Goal: Register for event/course

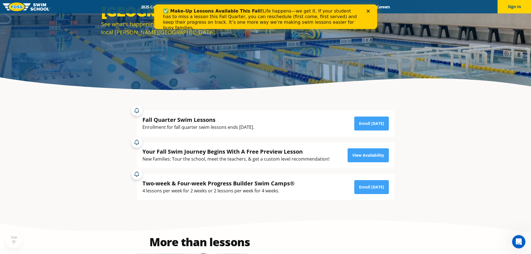
scroll to position [84, 0]
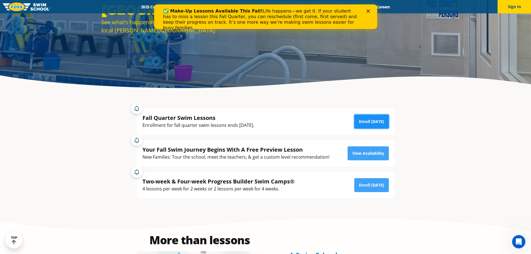
click at [363, 120] on link "Enroll Today" at bounding box center [371, 122] width 35 height 14
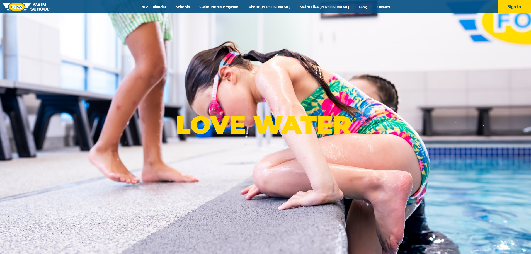
click at [177, 3] on div "Menu 2025 Calendar Schools Swim Path® Program About FOSS Swim Like Regan Blog C…" at bounding box center [265, 6] width 531 height 13
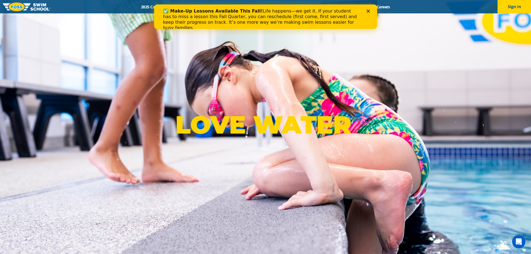
click at [367, 11] on icon "Close" at bounding box center [367, 10] width 3 height 3
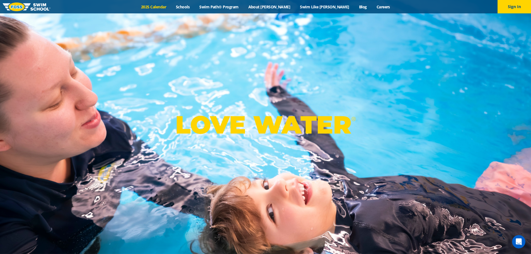
click at [171, 6] on link "2025 Calendar" at bounding box center [153, 6] width 35 height 5
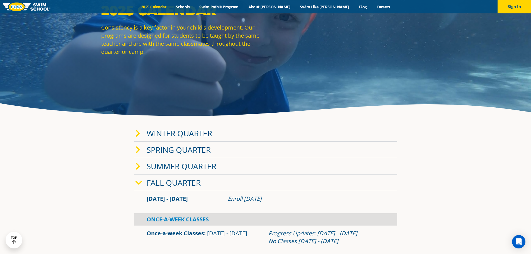
click at [138, 180] on icon at bounding box center [138, 183] width 7 height 8
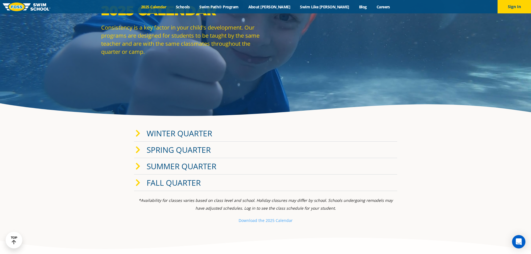
click at [138, 181] on icon at bounding box center [137, 183] width 5 height 8
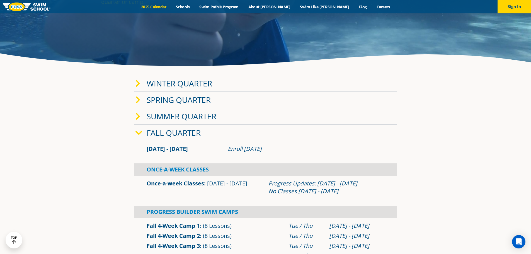
scroll to position [139, 0]
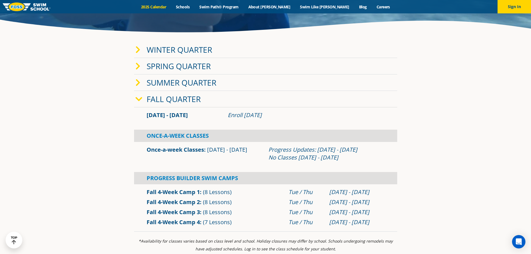
click at [140, 50] on span at bounding box center [140, 50] width 11 height 8
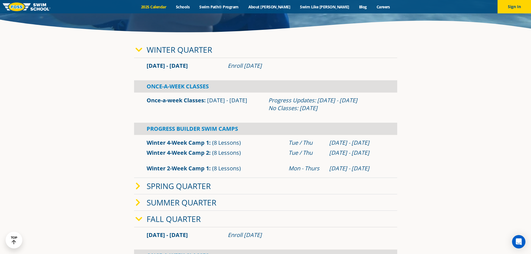
click at [184, 100] on link "Once-a-week Classes" at bounding box center [175, 100] width 57 height 8
